Goal: Information Seeking & Learning: Learn about a topic

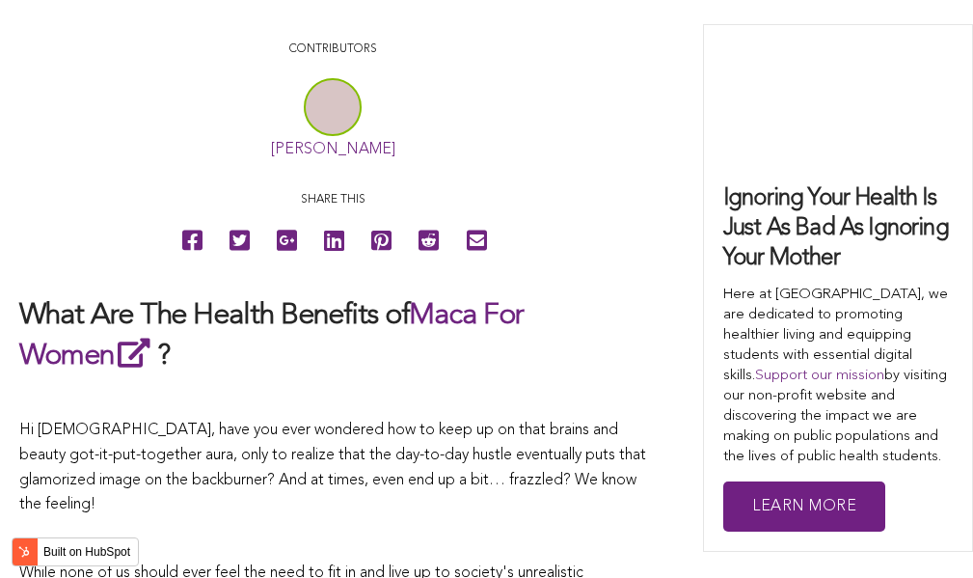
scroll to position [6602, 0]
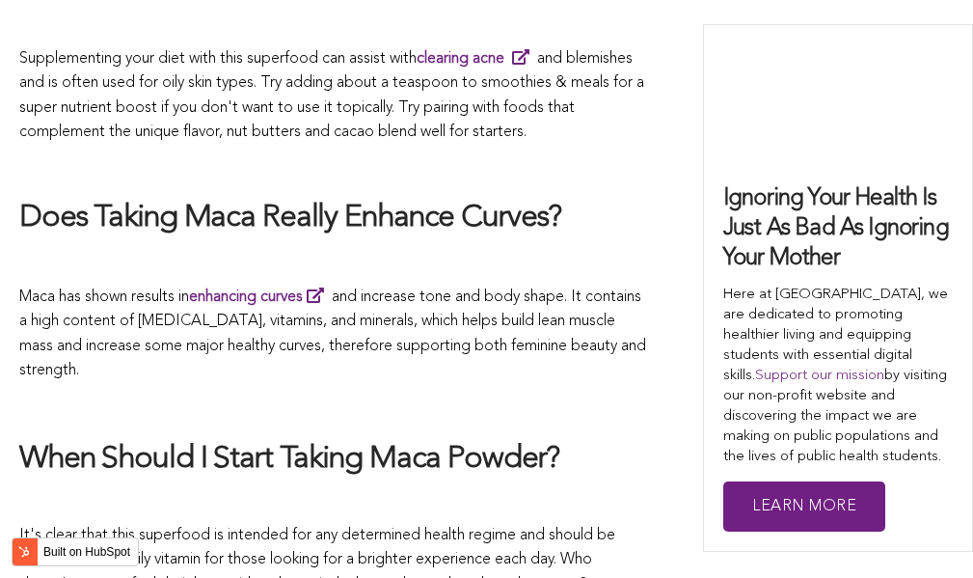
click at [466, 288] on p "Maca has shown results in enhancing curves and increase tone and body shape. It…" at bounding box center [332, 334] width 627 height 100
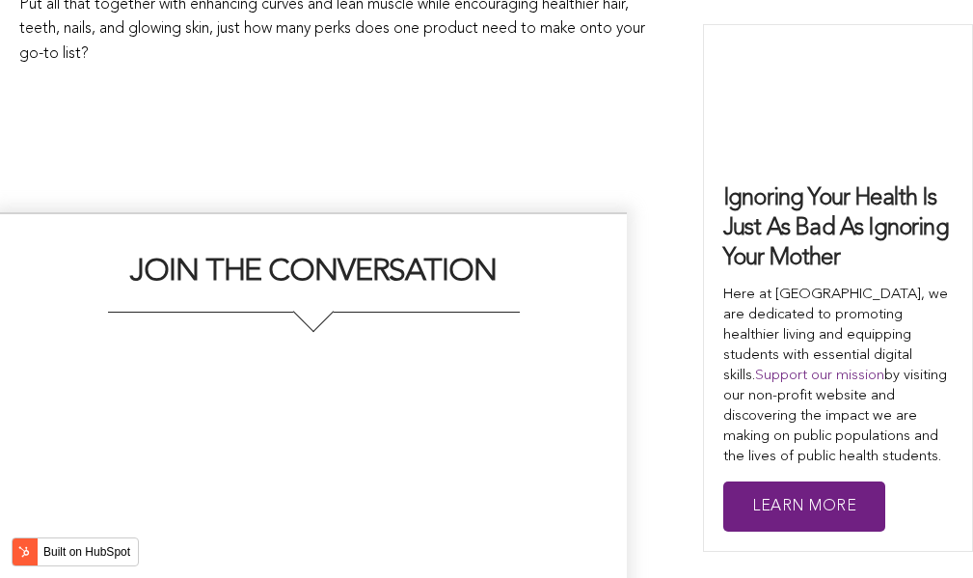
scroll to position [4570, 0]
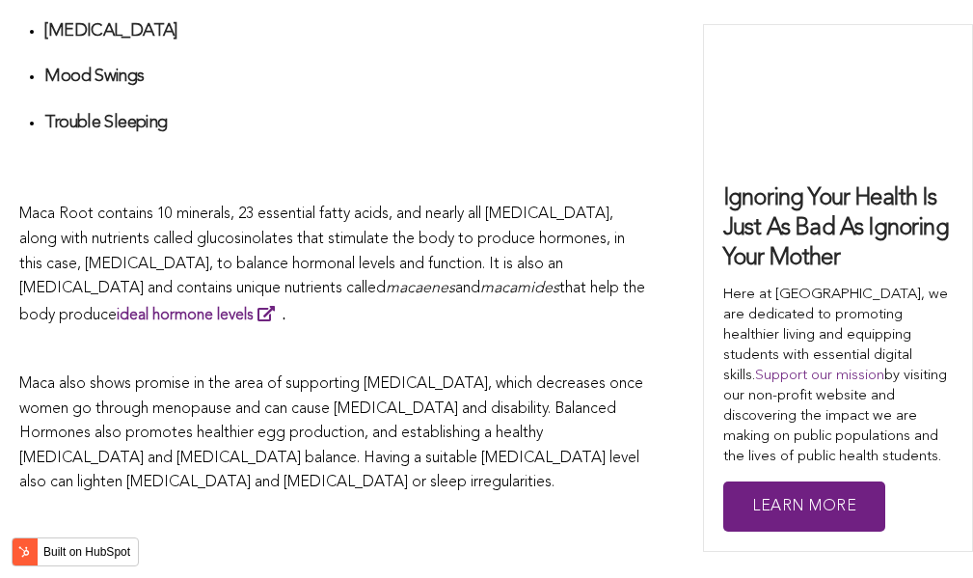
click at [565, 288] on p "Maca Root contains 10 minerals, 23 essential fatty acids, and nearly all [MEDIC…" at bounding box center [332, 265] width 627 height 125
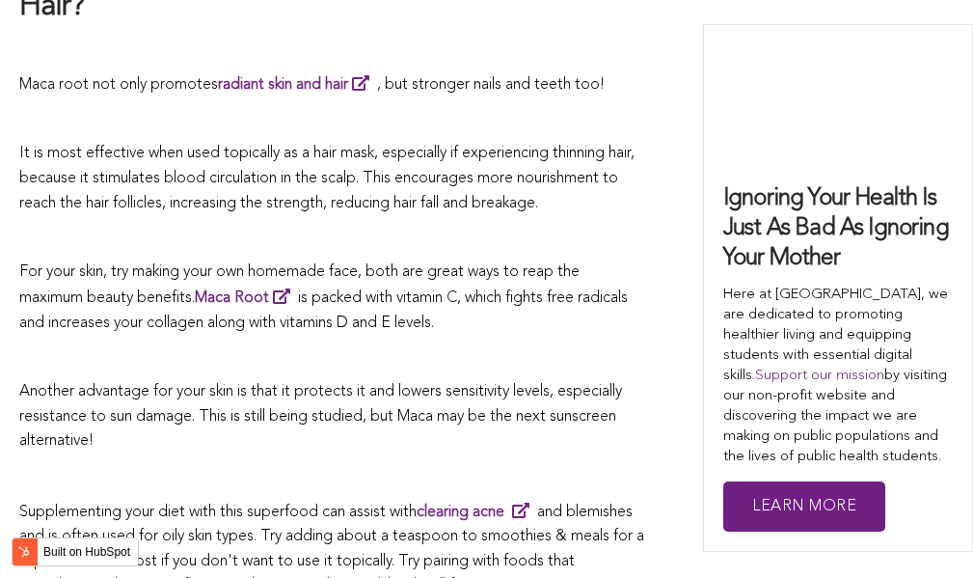
click at [407, 346] on p at bounding box center [332, 358] width 627 height 25
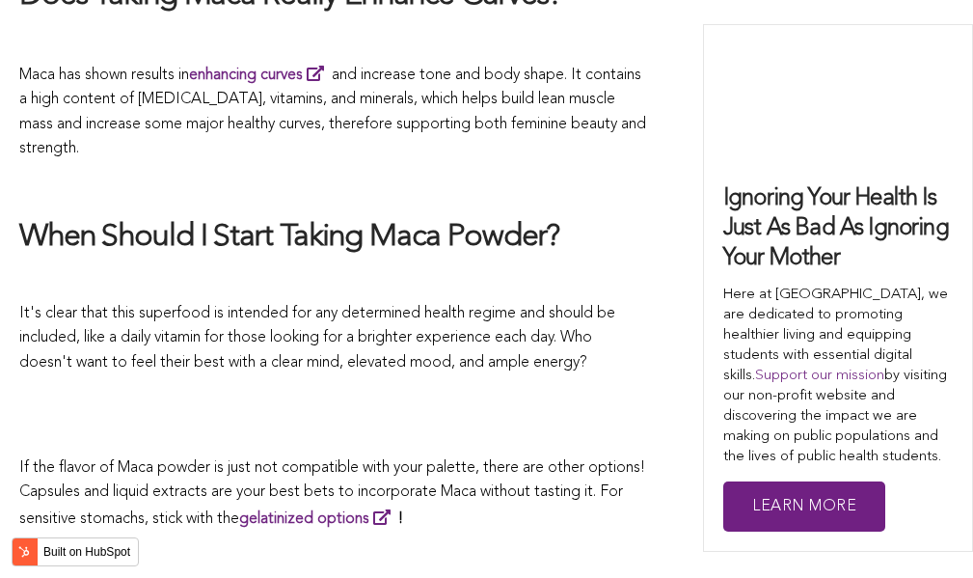
scroll to position [3467, 0]
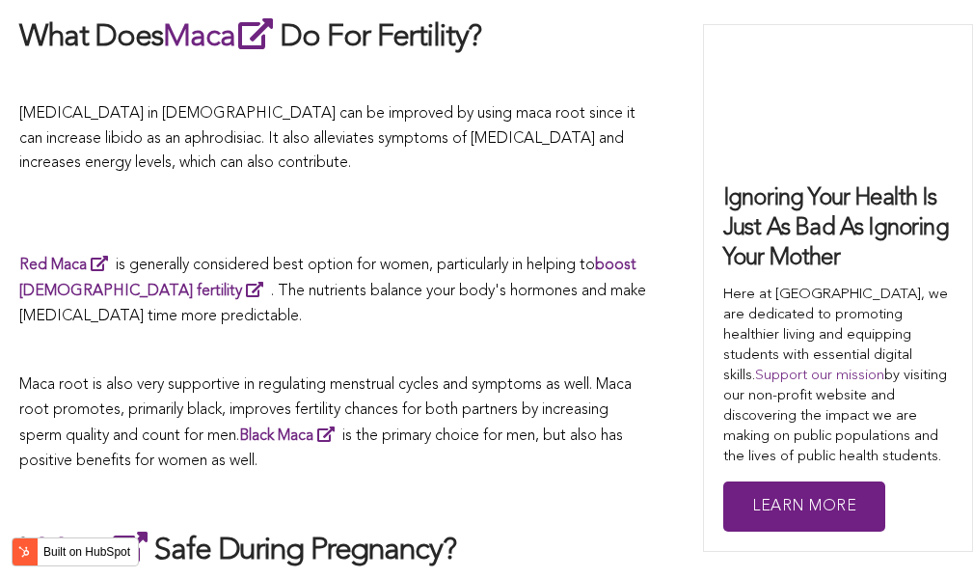
click at [500, 288] on p "Red Maca is generally considered best option for women, particularly in helping…" at bounding box center [332, 291] width 627 height 78
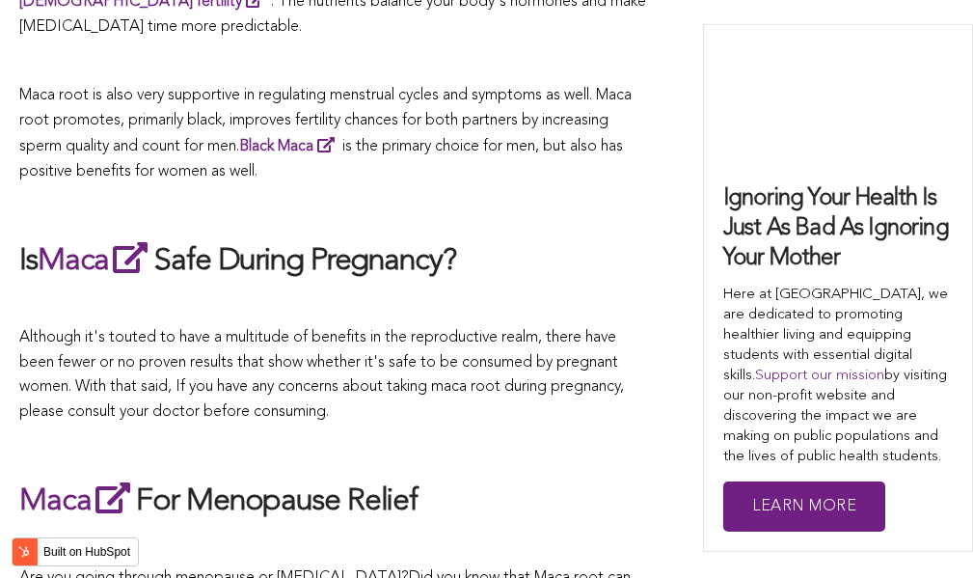
scroll to position [5502, 0]
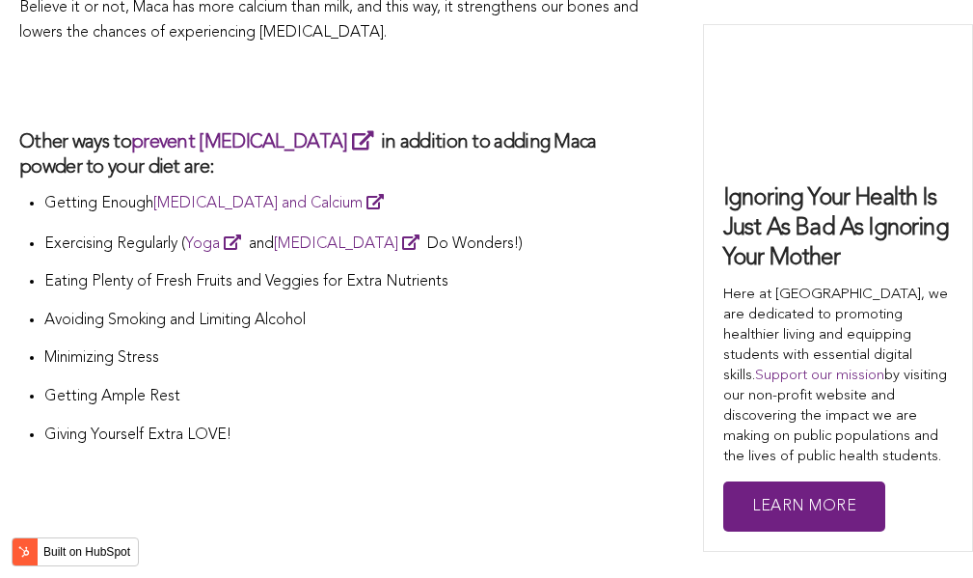
click at [532, 346] on p "Minimizing Stress" at bounding box center [345, 358] width 602 height 25
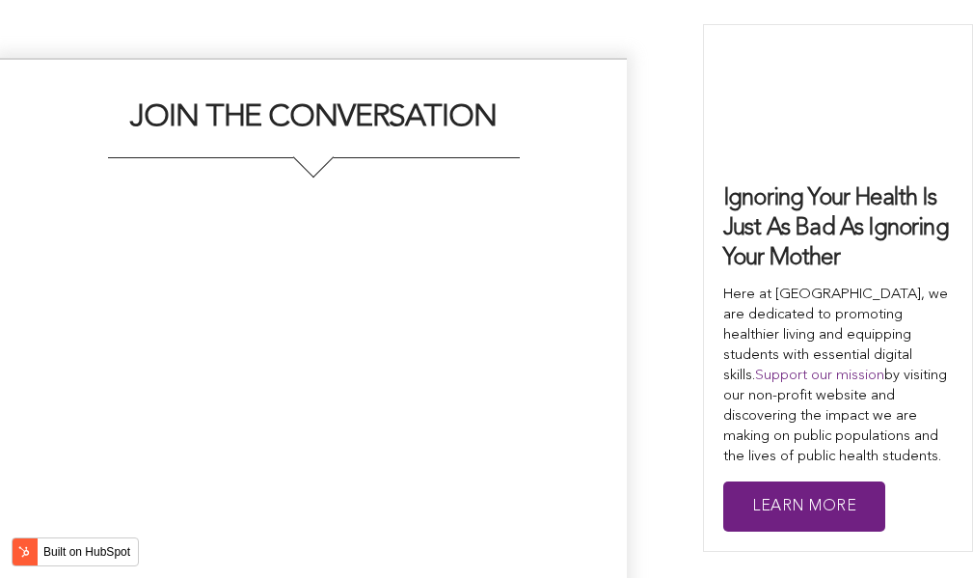
scroll to position [3996, 0]
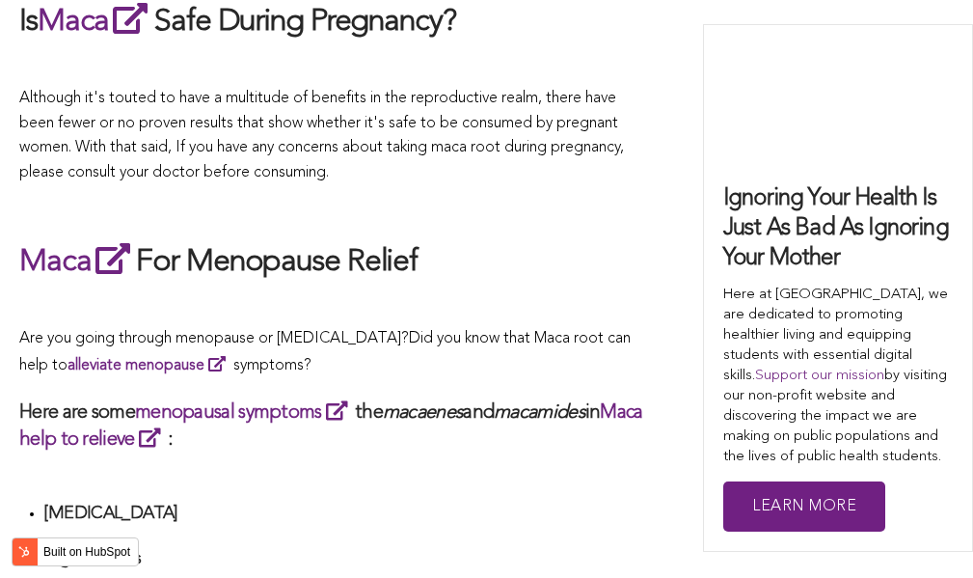
click at [538, 293] on p at bounding box center [332, 305] width 627 height 25
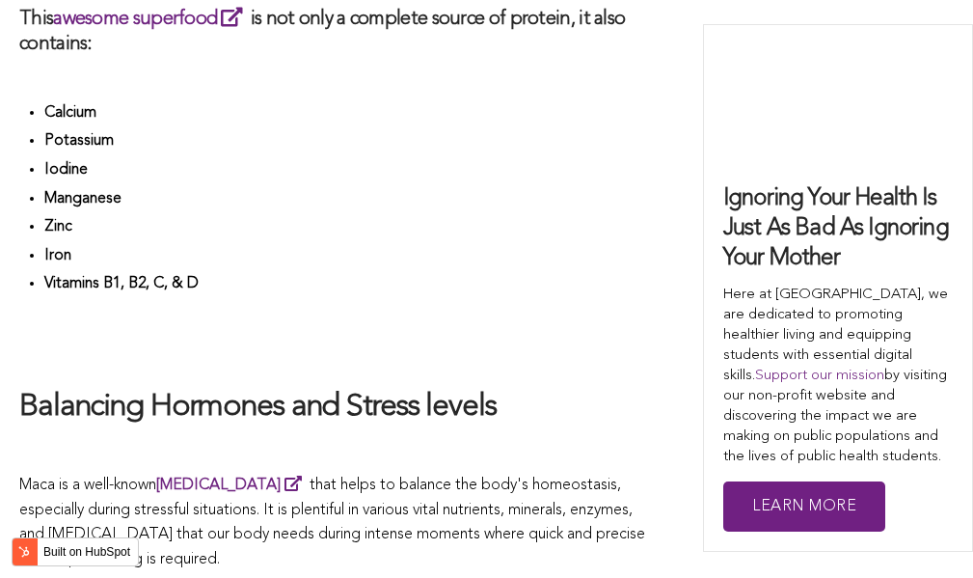
scroll to position [5307, 0]
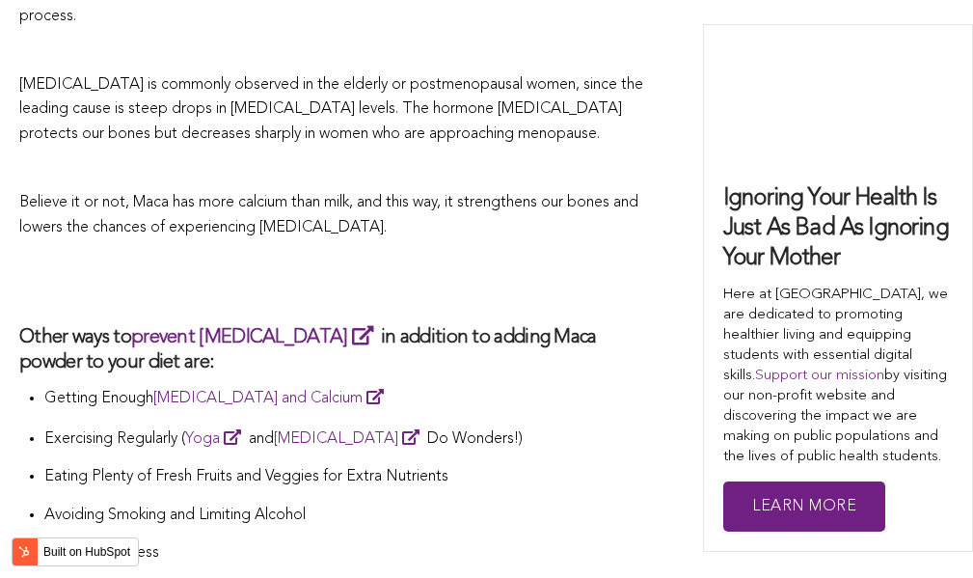
click at [617, 323] on h3 "Other ways to prevent [MEDICAL_DATA] in addition to adding Maca powder to your …" at bounding box center [332, 349] width 627 height 52
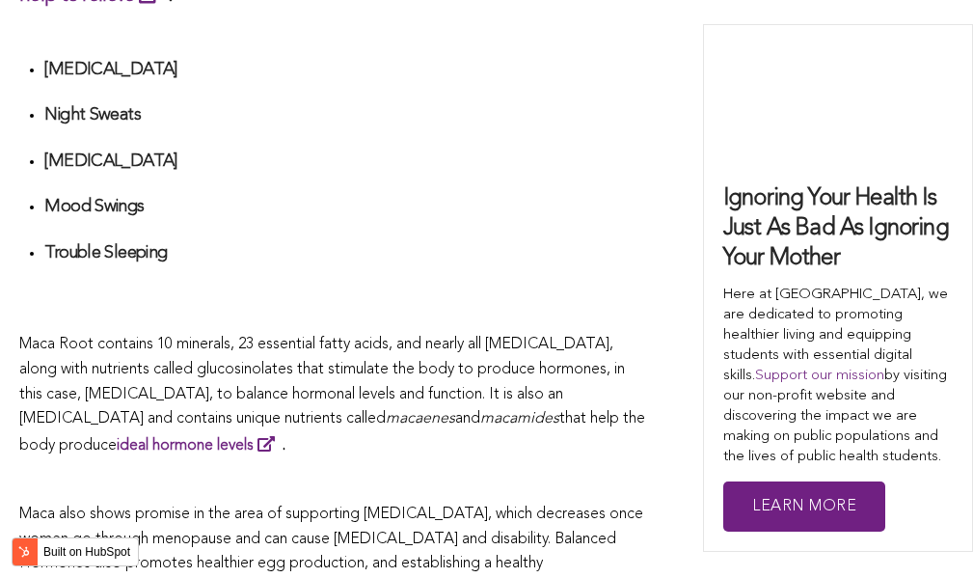
scroll to position [6944, 0]
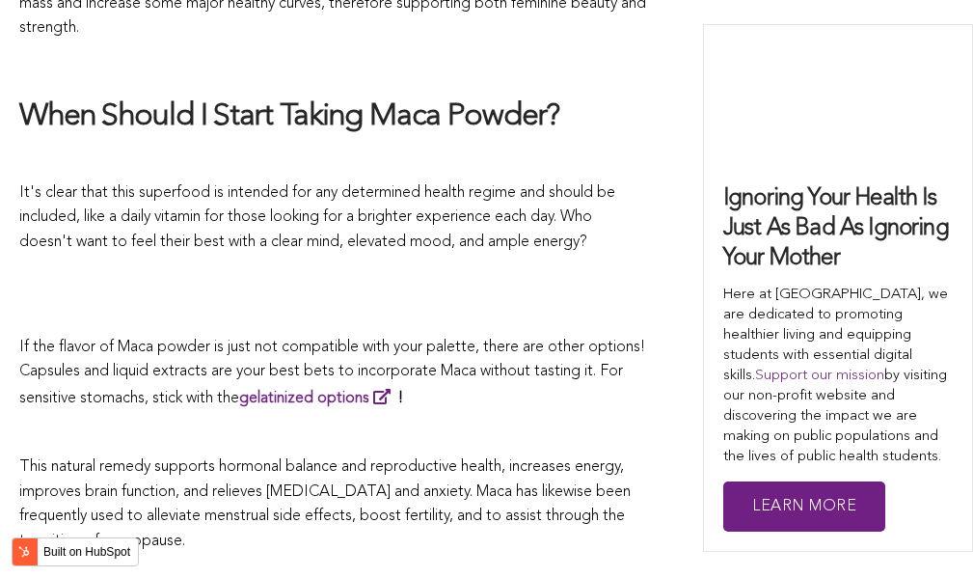
click at [383, 339] on span "If the flavor of Maca powder is just not compatible with your palette, there ar…" at bounding box center [332, 372] width 626 height 67
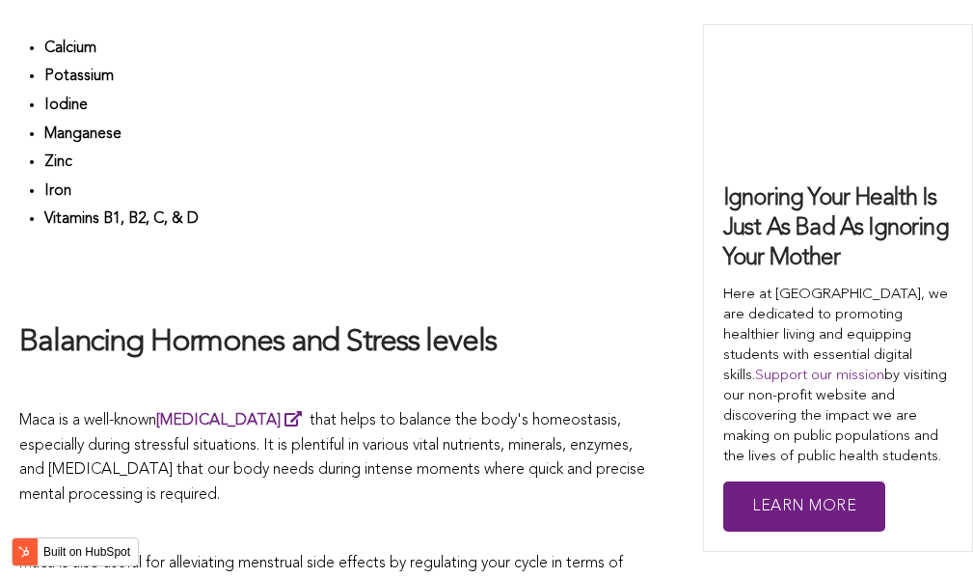
click at [530, 288] on h2 at bounding box center [332, 281] width 627 height 44
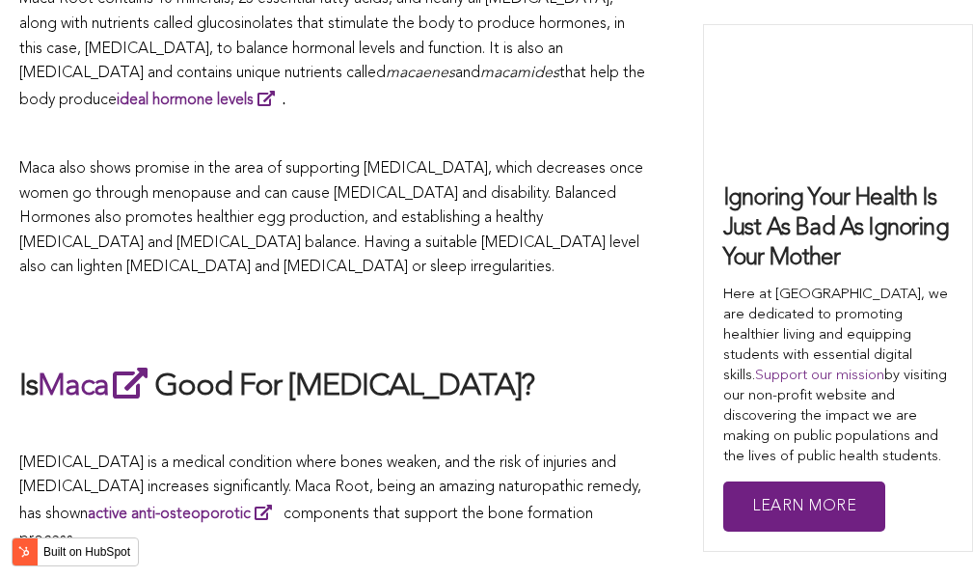
click at [491, 300] on h2 at bounding box center [332, 322] width 627 height 44
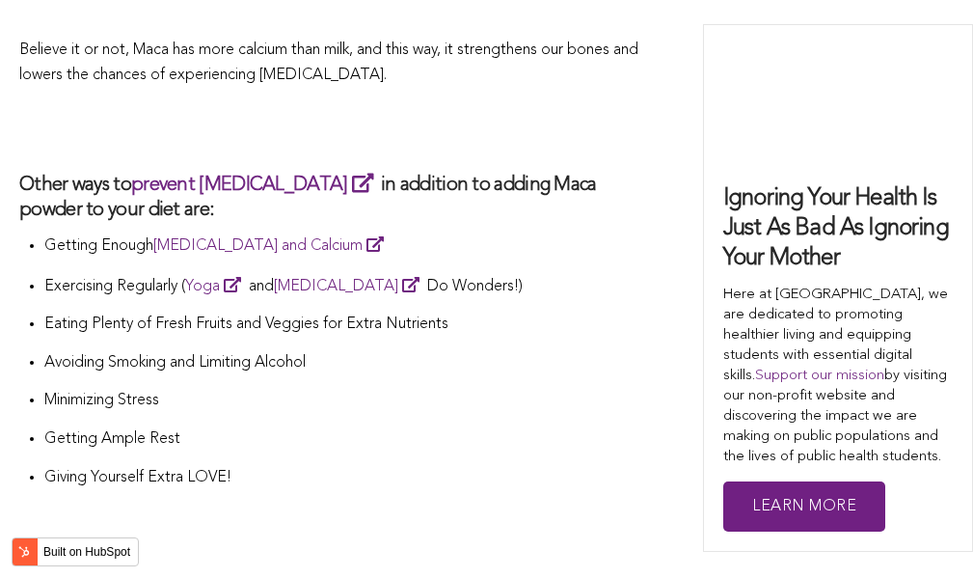
scroll to position [5556, 0]
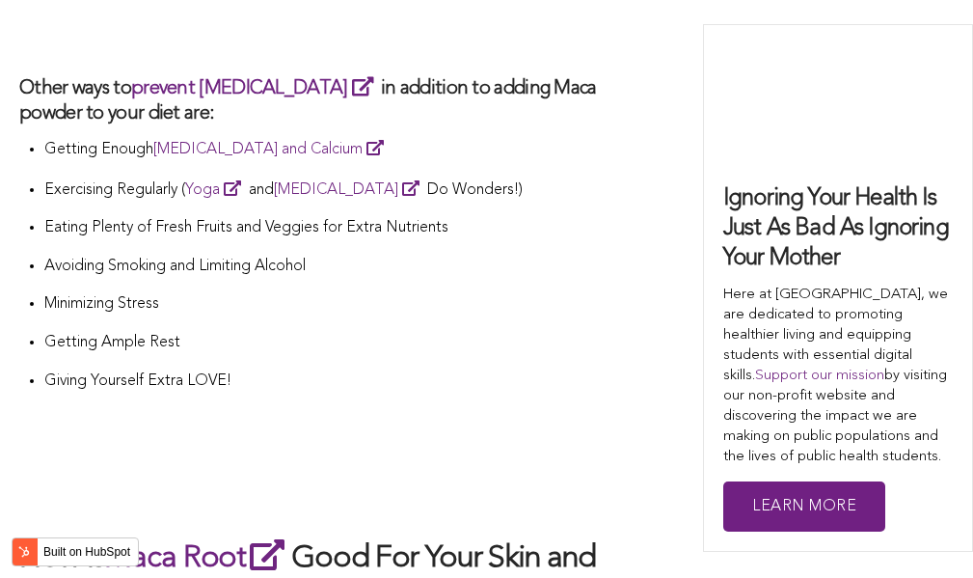
click at [440, 74] on h3 "Other ways to prevent [MEDICAL_DATA] in addition to adding Maca powder to your …" at bounding box center [332, 100] width 627 height 52
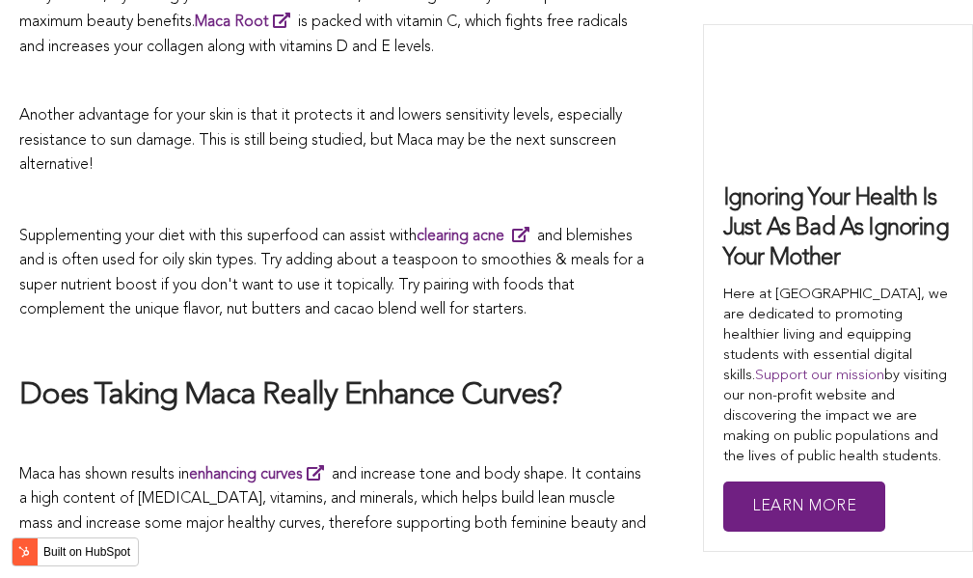
scroll to position [4827, 0]
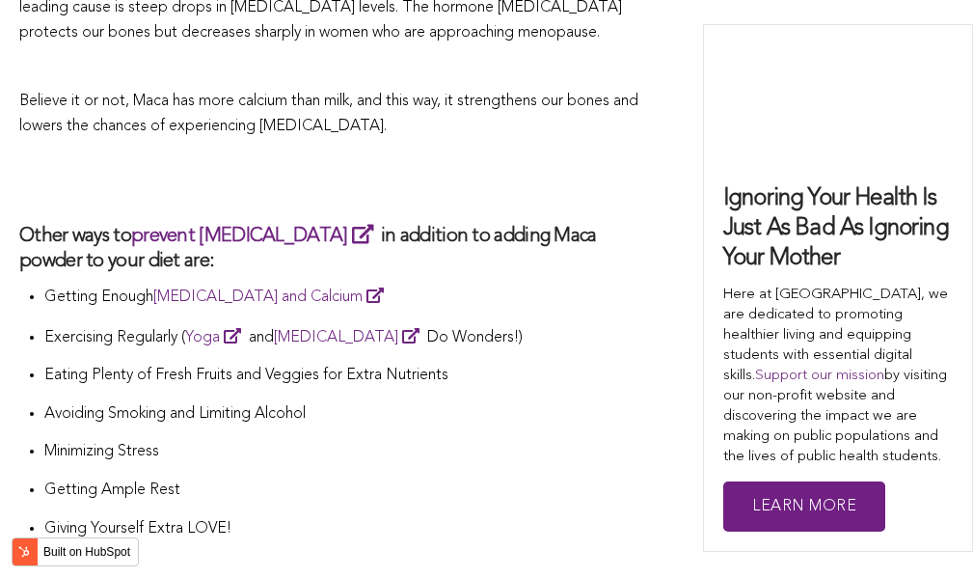
click at [413, 324] on p "Exercising Regularly ( Yoga and [MEDICAL_DATA] Do Wonders!)" at bounding box center [345, 337] width 602 height 27
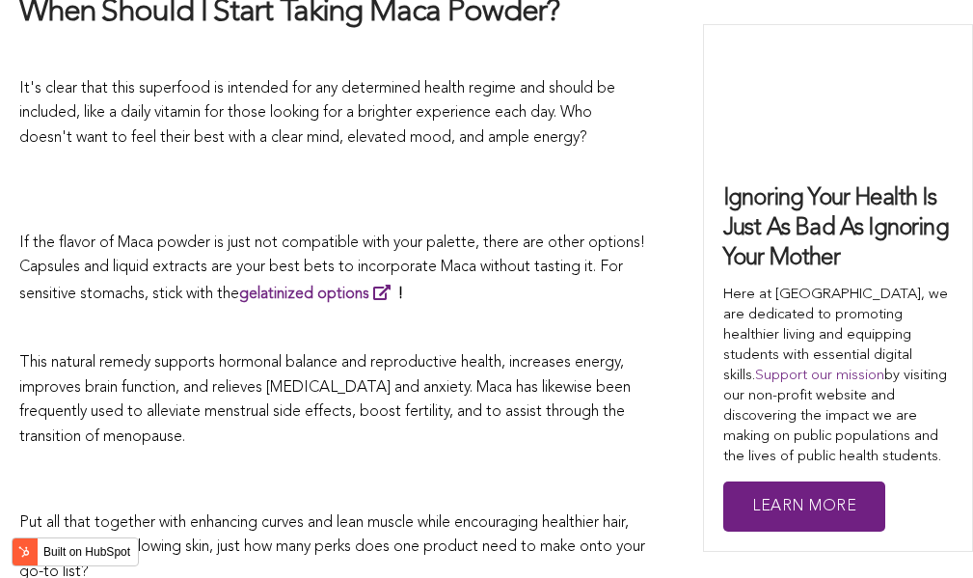
scroll to position [7145, 0]
